Goal: Information Seeking & Learning: Learn about a topic

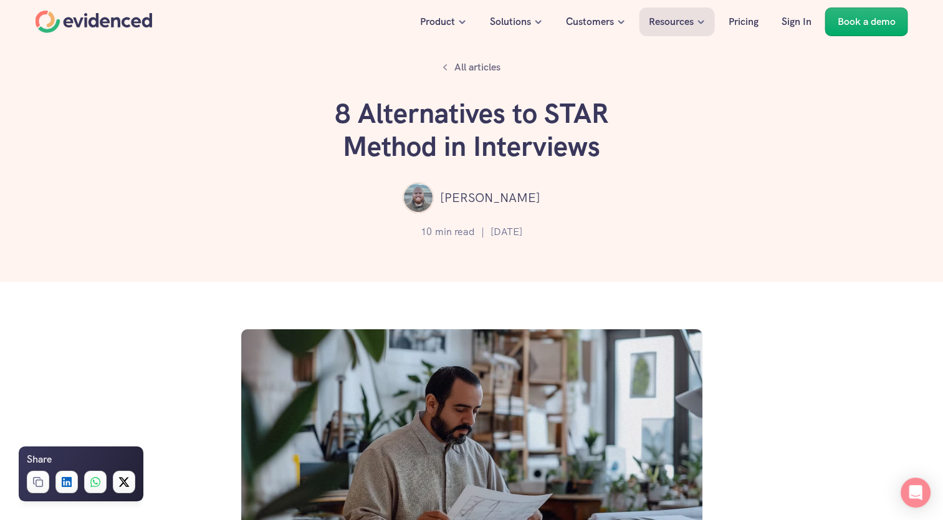
click at [313, 238] on div "10 min read | [DATE]" at bounding box center [471, 231] width 869 height 25
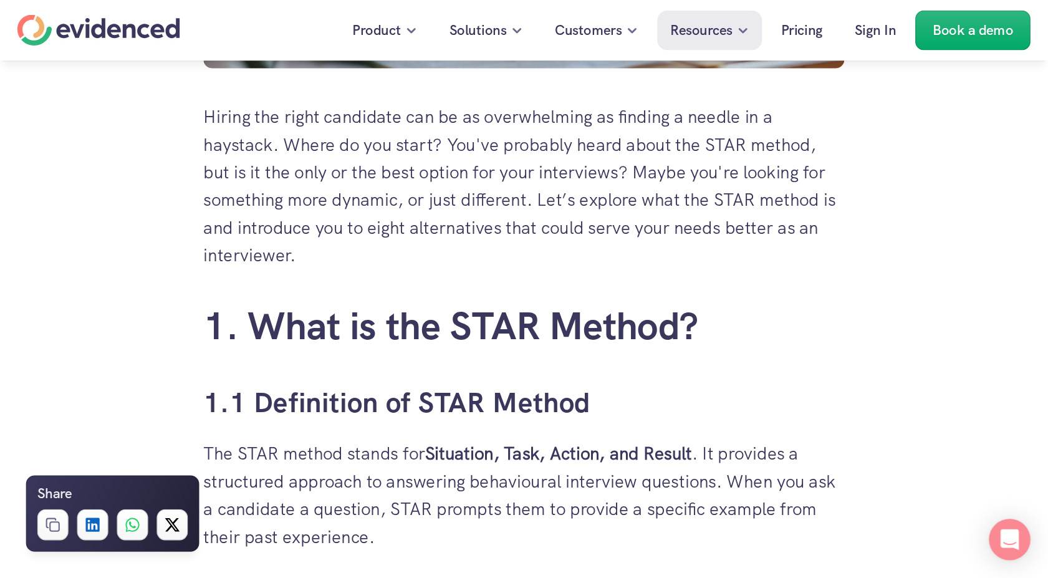
scroll to position [579, 0]
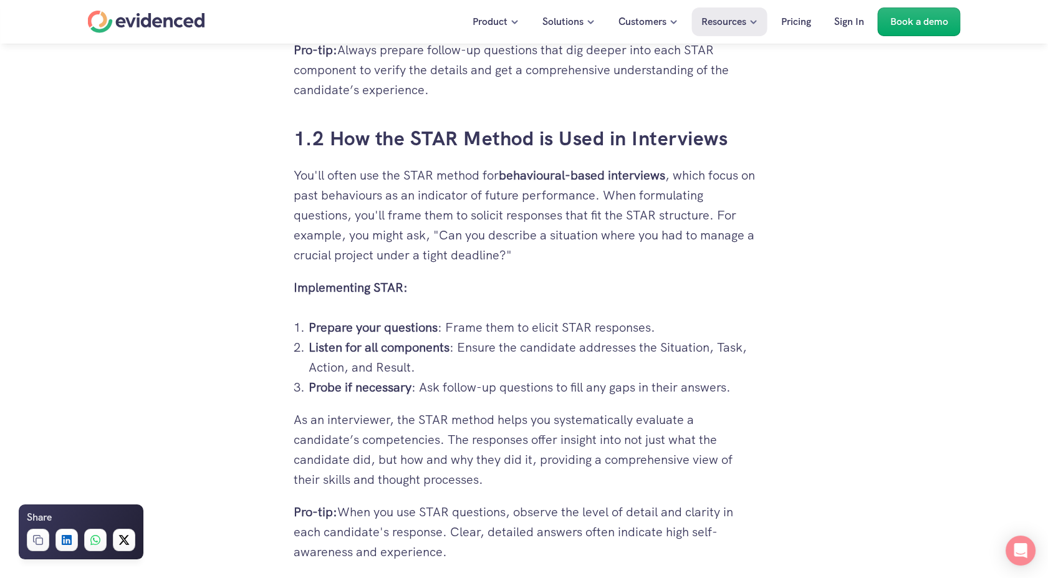
scroll to position [1188, 0]
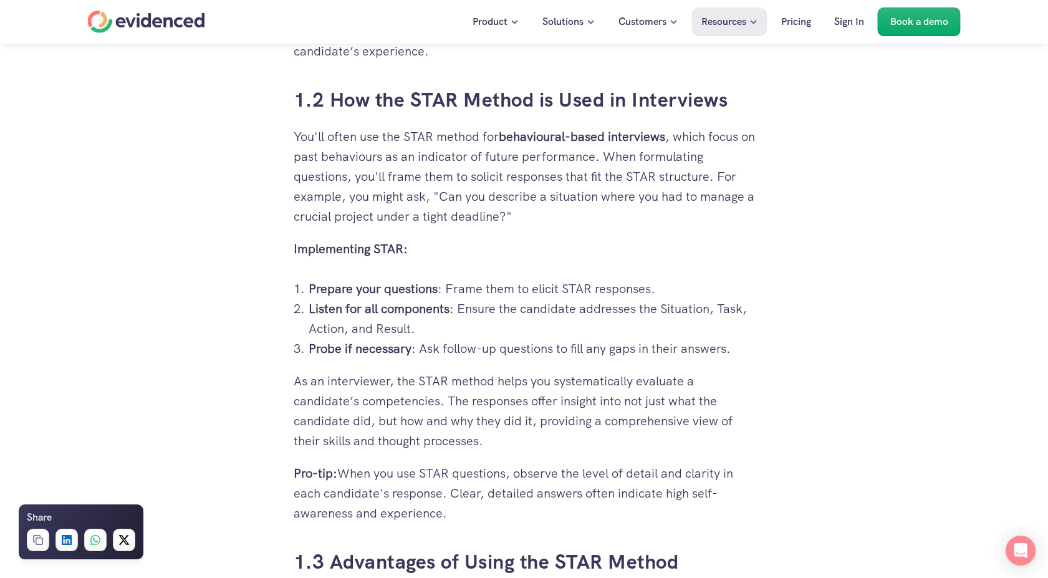
click at [542, 288] on p "Prepare your questions : Frame them to elicit STAR responses." at bounding box center [532, 289] width 446 height 20
copy p "elicit"
drag, startPoint x: 444, startPoint y: 289, endPoint x: 653, endPoint y: 283, distance: 209.0
click at [653, 283] on p "Prepare your questions : Frame them to elicit STAR responses." at bounding box center [532, 289] width 446 height 20
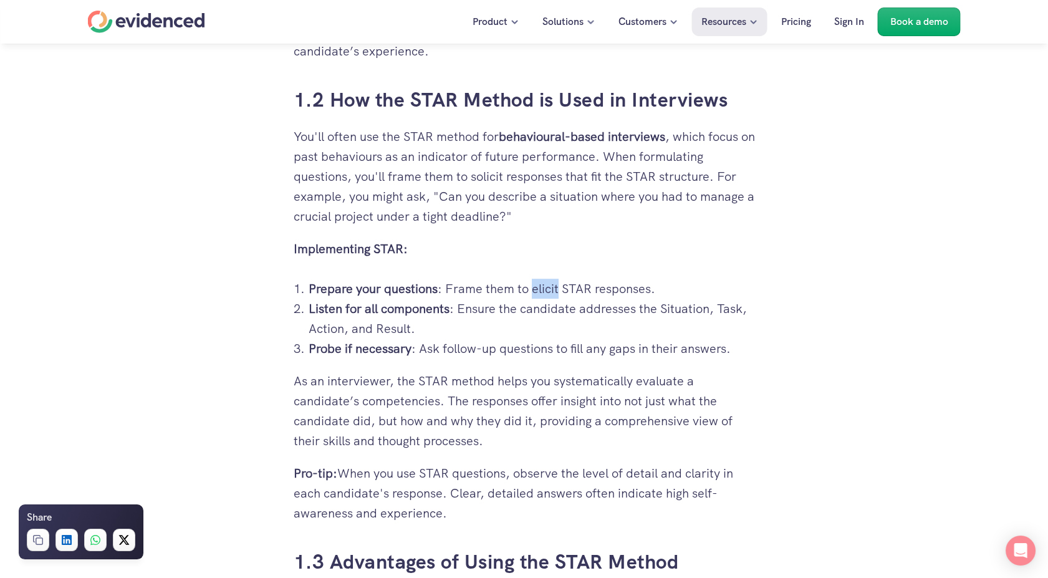
drag, startPoint x: 653, startPoint y: 283, endPoint x: 615, endPoint y: 279, distance: 38.2
copy p "Frame them to elicit STAR responses"
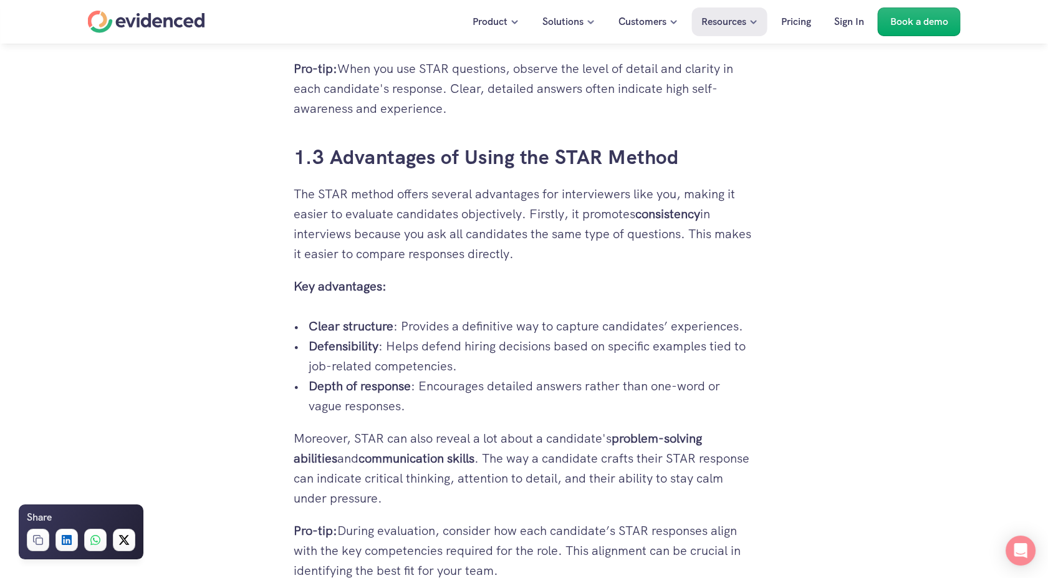
scroll to position [1631, 0]
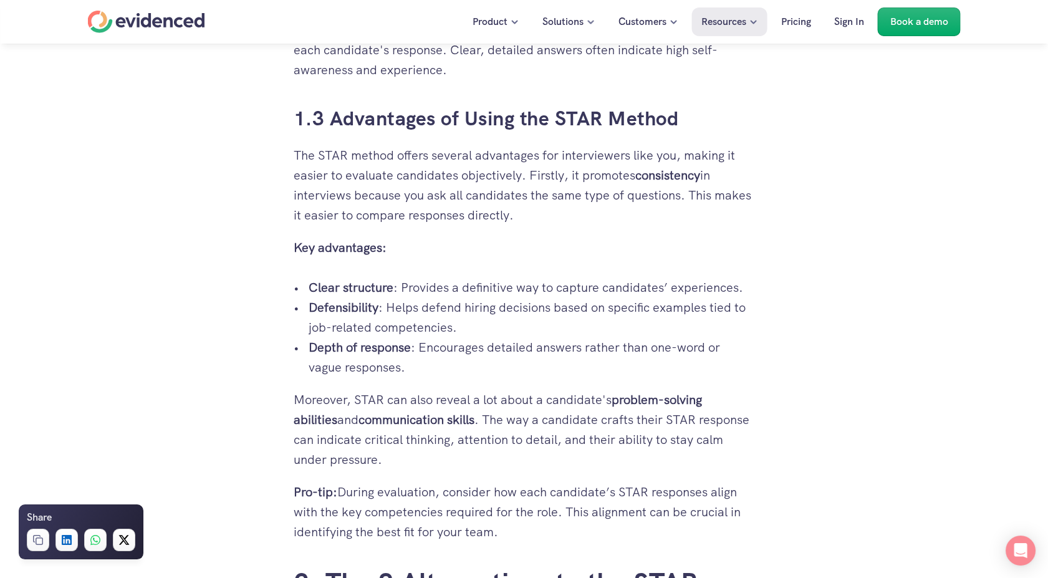
click at [325, 372] on p "Depth of response : Encourages detailed answers rather than one-word or vague r…" at bounding box center [532, 357] width 446 height 40
copy p "vague responses"
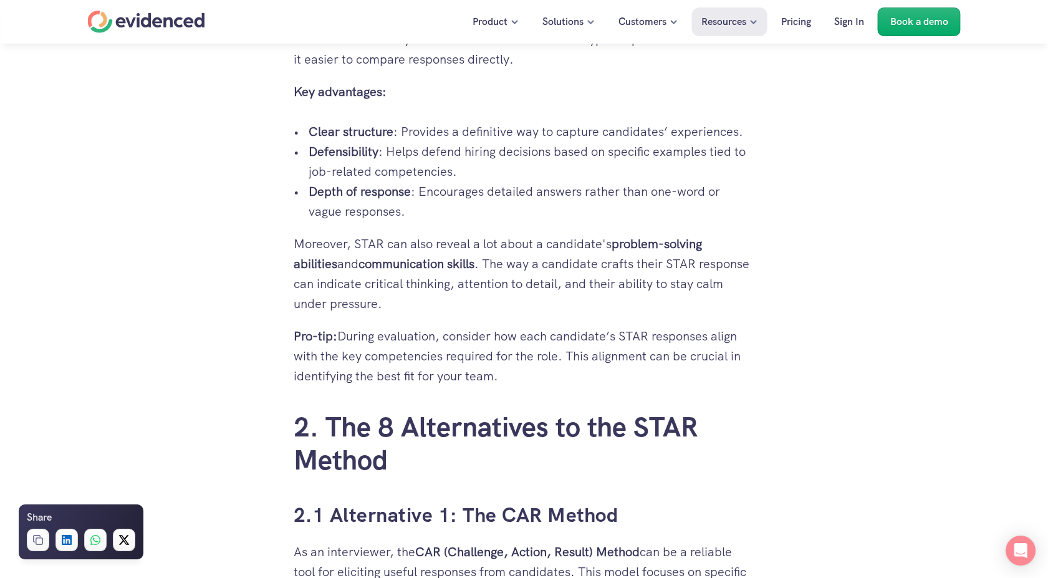
scroll to position [1798, 0]
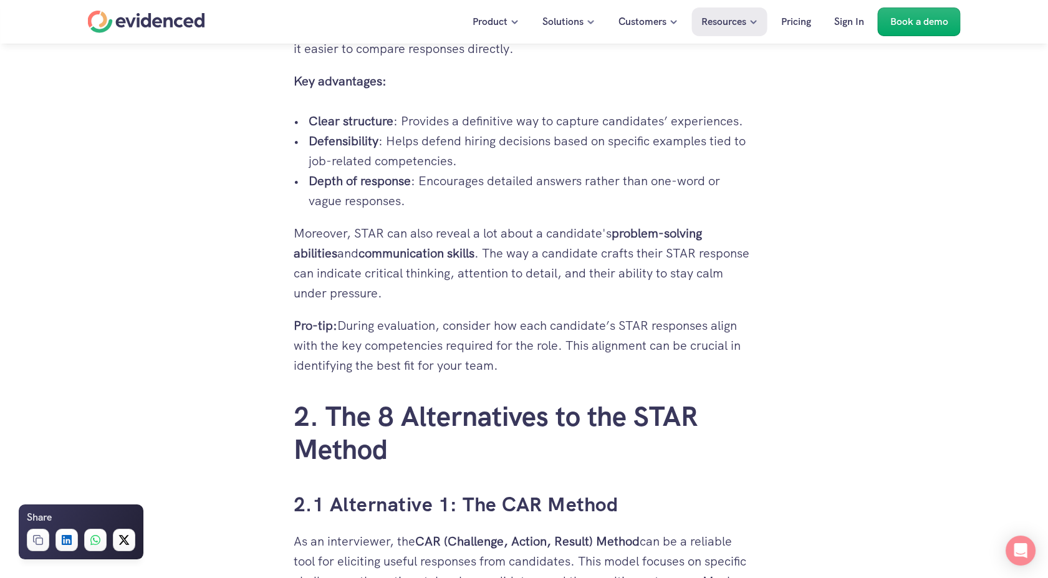
drag, startPoint x: 566, startPoint y: 272, endPoint x: 536, endPoint y: 281, distance: 30.8
click at [536, 281] on p "Moreover, STAR can also reveal a lot about a candidate's problem-solving abilit…" at bounding box center [524, 263] width 461 height 80
drag, startPoint x: 536, startPoint y: 281, endPoint x: 465, endPoint y: 294, distance: 72.8
click at [465, 294] on p "Moreover, STAR can also reveal a lot about a candidate's problem-solving abilit…" at bounding box center [524, 263] width 461 height 80
click at [448, 294] on p "Moreover, STAR can also reveal a lot about a candidate's problem-solving abilit…" at bounding box center [524, 263] width 461 height 80
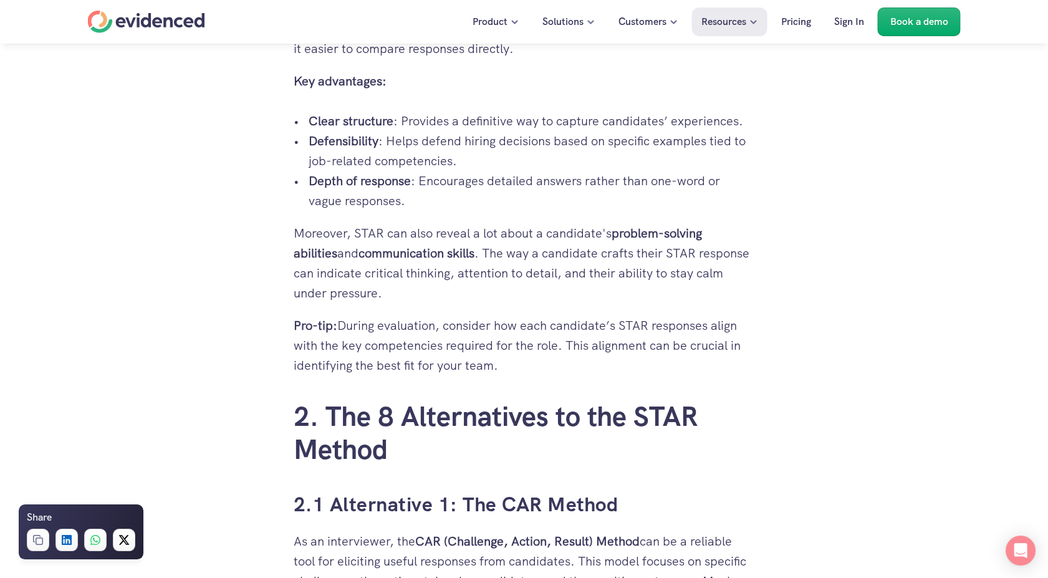
click at [400, 291] on p "Moreover, STAR can also reveal a lot about a candidate's problem-solving abilit…" at bounding box center [524, 263] width 461 height 80
click at [388, 292] on p "Moreover, STAR can also reveal a lot about a candidate's problem-solving abilit…" at bounding box center [524, 263] width 461 height 80
click at [370, 294] on p "Moreover, STAR can also reveal a lot about a candidate's problem-solving abilit…" at bounding box center [524, 263] width 461 height 80
click at [368, 296] on p "Moreover, STAR can also reveal a lot about a candidate's problem-solving abilit…" at bounding box center [524, 263] width 461 height 80
drag, startPoint x: 443, startPoint y: 249, endPoint x: 379, endPoint y: 296, distance: 78.9
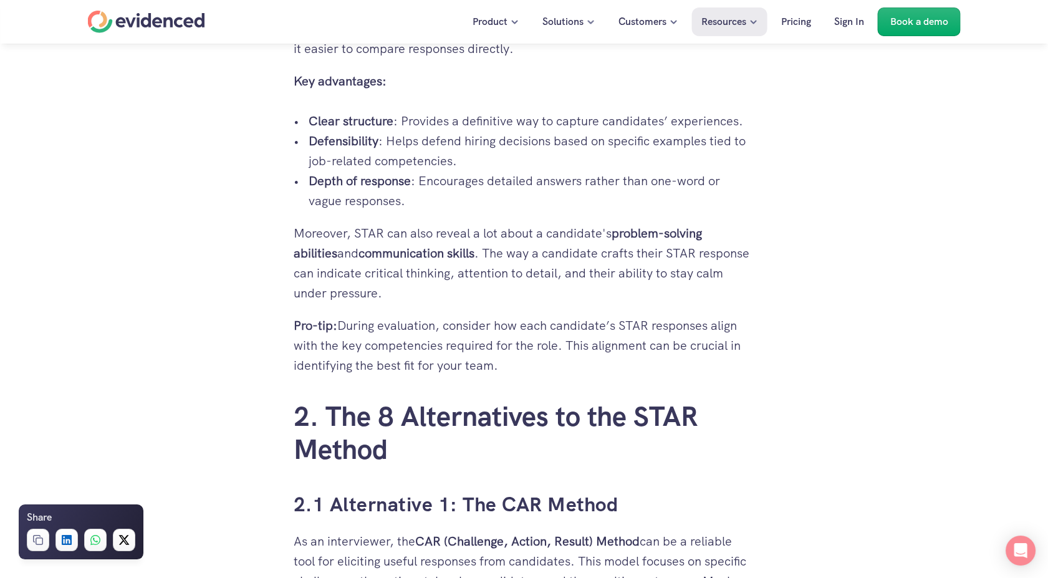
click at [379, 296] on p "Moreover, STAR can also reveal a lot about a candidate's problem-solving abilit…" at bounding box center [524, 263] width 461 height 80
drag, startPoint x: 379, startPoint y: 296, endPoint x: 367, endPoint y: 269, distance: 29.0
copy p "The way a candidate crafts their STAR response can indicate critical thinking, …"
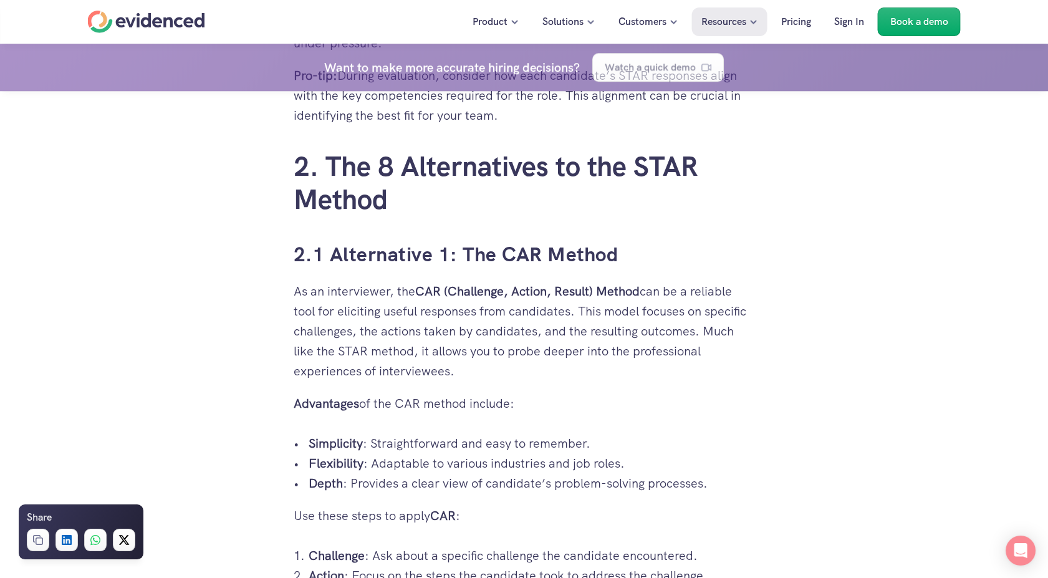
scroll to position [2103, 0]
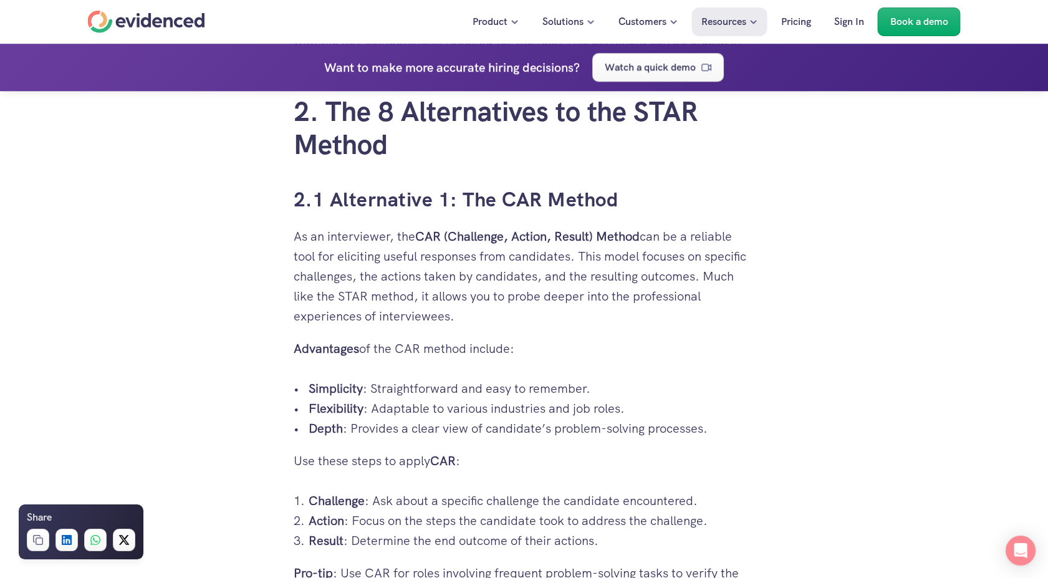
click at [362, 261] on p "As an interviewer, the CAR (Challenge, Action, Result) Method can be a reliable…" at bounding box center [524, 276] width 461 height 100
copy p "eliciting"
drag, startPoint x: 598, startPoint y: 235, endPoint x: 584, endPoint y: 241, distance: 15.6
click at [584, 241] on strong "CAR (Challenge, Action, Result) Method" at bounding box center [527, 236] width 224 height 16
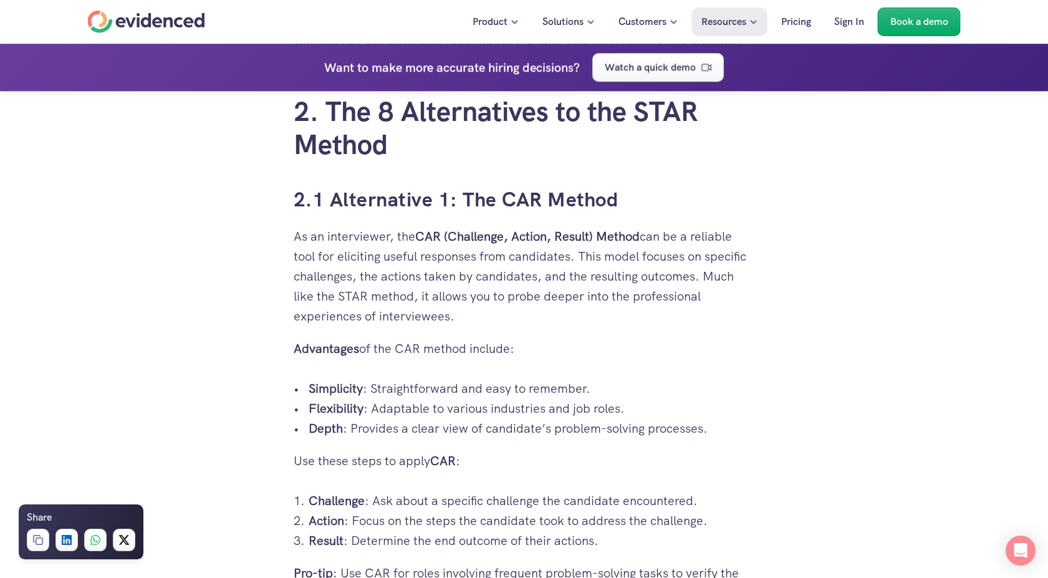
drag, startPoint x: 584, startPoint y: 241, endPoint x: 549, endPoint y: 252, distance: 35.9
click at [549, 252] on p "As an interviewer, the CAR (Challenge, Action, Result) Method can be a reliable…" at bounding box center [524, 276] width 461 height 100
drag, startPoint x: 549, startPoint y: 252, endPoint x: 599, endPoint y: 227, distance: 55.8
click at [599, 227] on p "As an interviewer, the CAR (Challenge, Action, Result) Method can be a reliable…" at bounding box center [524, 276] width 461 height 100
copy p "Method can be a reliable tool for eliciting useful responses from candidates"
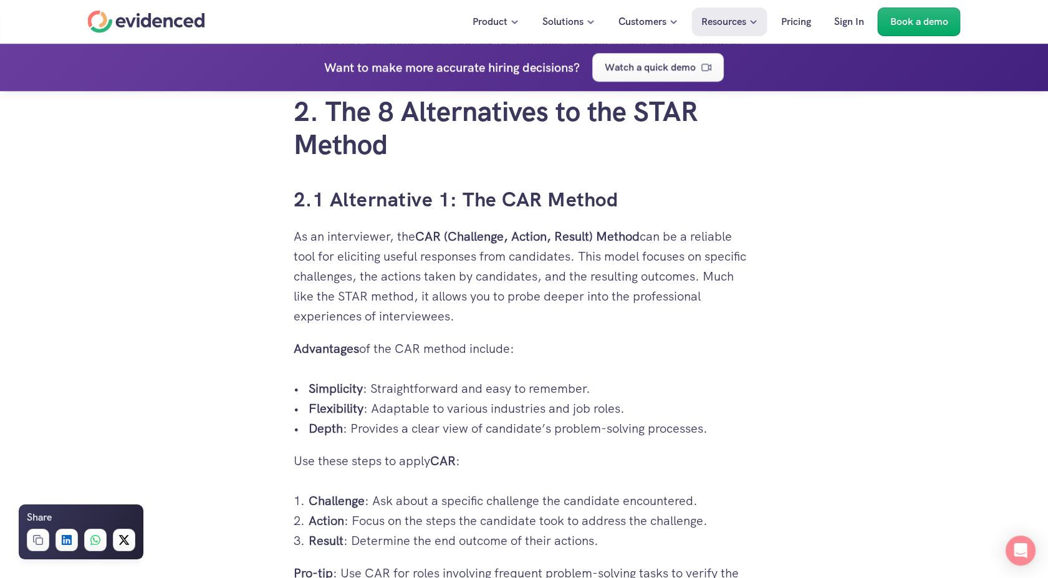
click at [738, 317] on p "As an interviewer, the CAR (Challenge, Action, Result) Method can be a reliable…" at bounding box center [524, 276] width 461 height 100
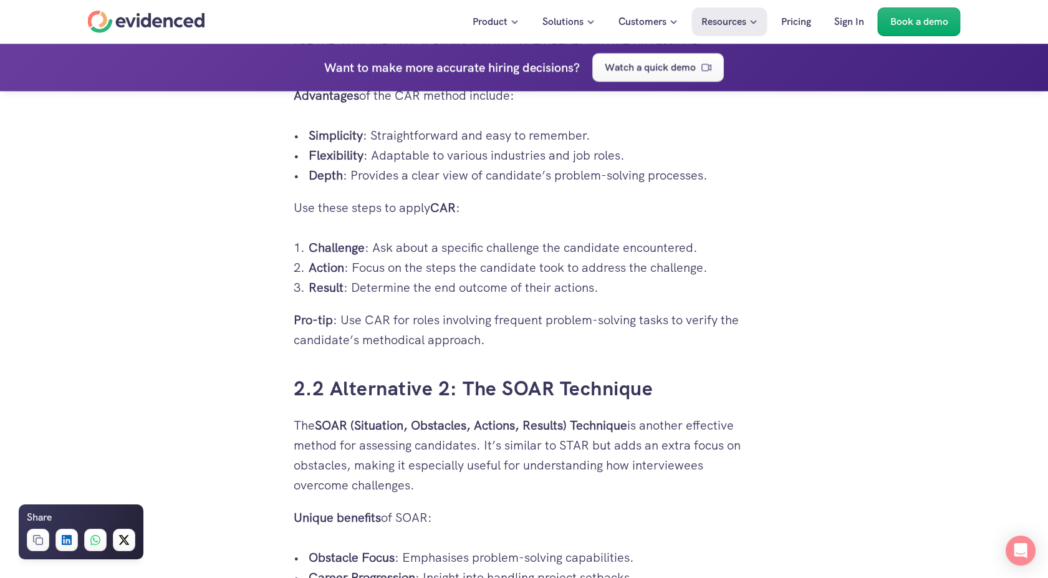
scroll to position [2407, 0]
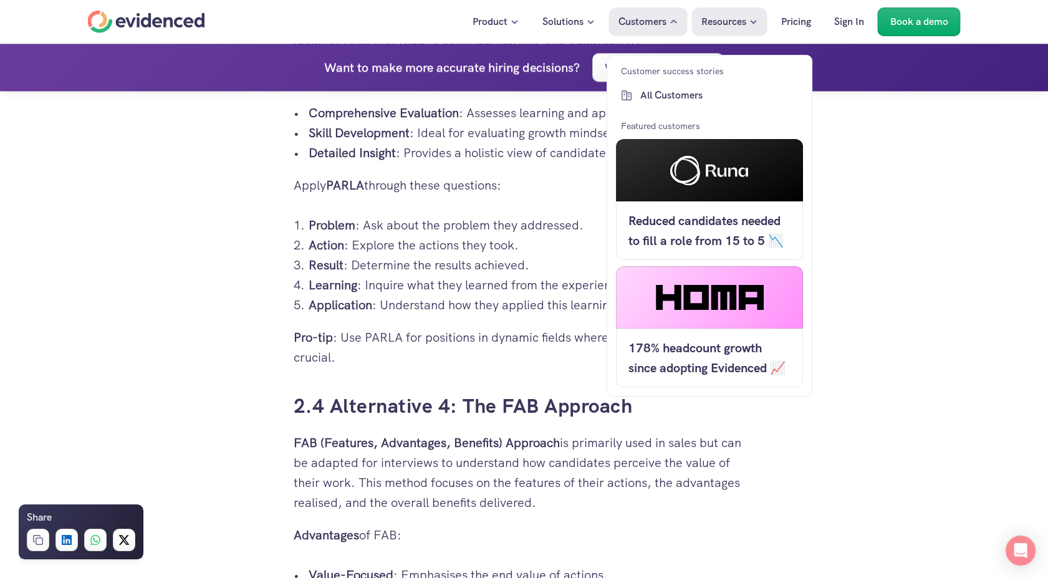
scroll to position [3211, 0]
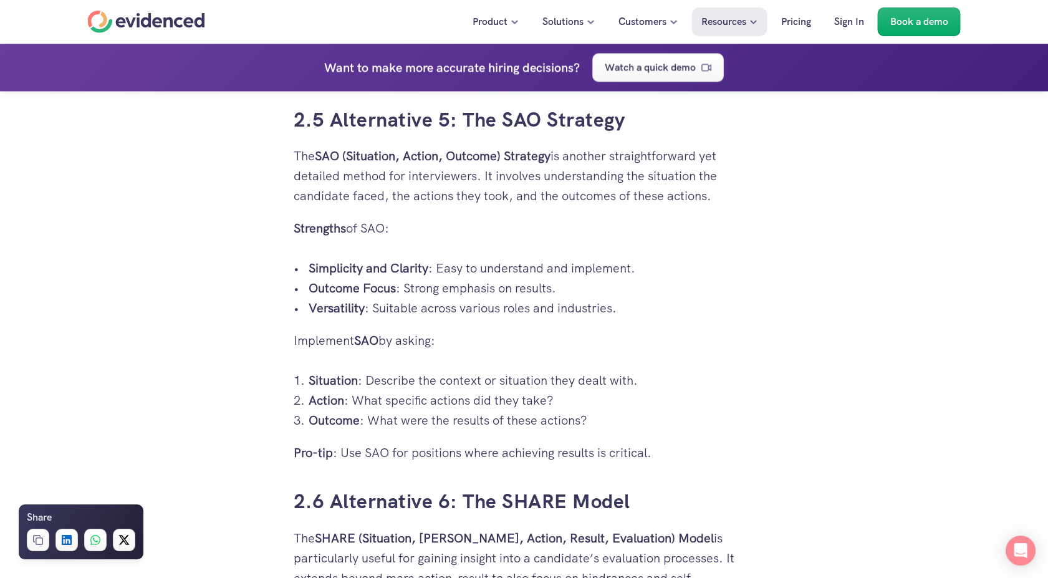
scroll to position [3931, 0]
click at [748, 313] on p "Versatility : Suitable across various roles and industries." at bounding box center [532, 307] width 446 height 20
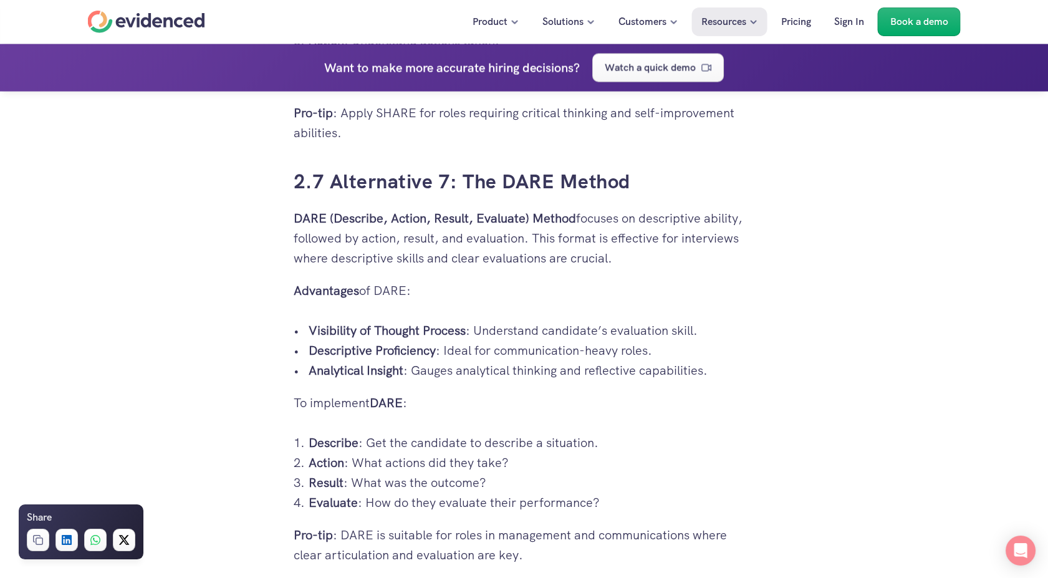
scroll to position [4708, 0]
